Goal: Task Accomplishment & Management: Manage account settings

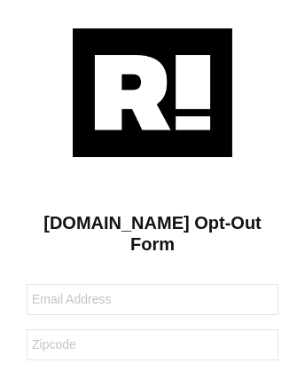
click at [153, 91] on img at bounding box center [153, 92] width 160 height 129
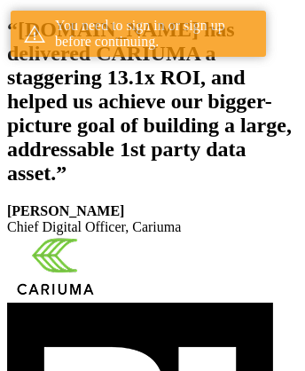
scroll to position [326, 0]
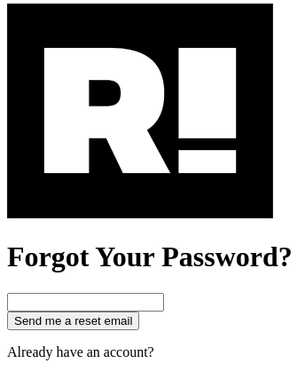
scroll to position [299, 0]
click at [140, 188] on img at bounding box center [140, 111] width 266 height 215
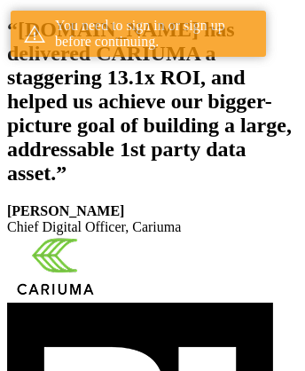
scroll to position [326, 0]
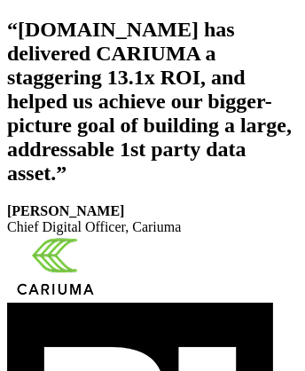
scroll to position [299, 0]
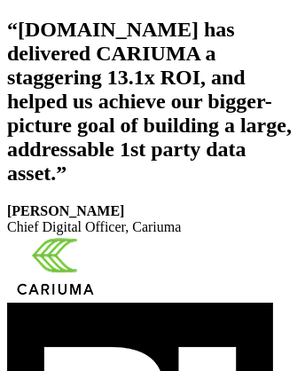
scroll to position [299, 0]
